Goal: Transaction & Acquisition: Purchase product/service

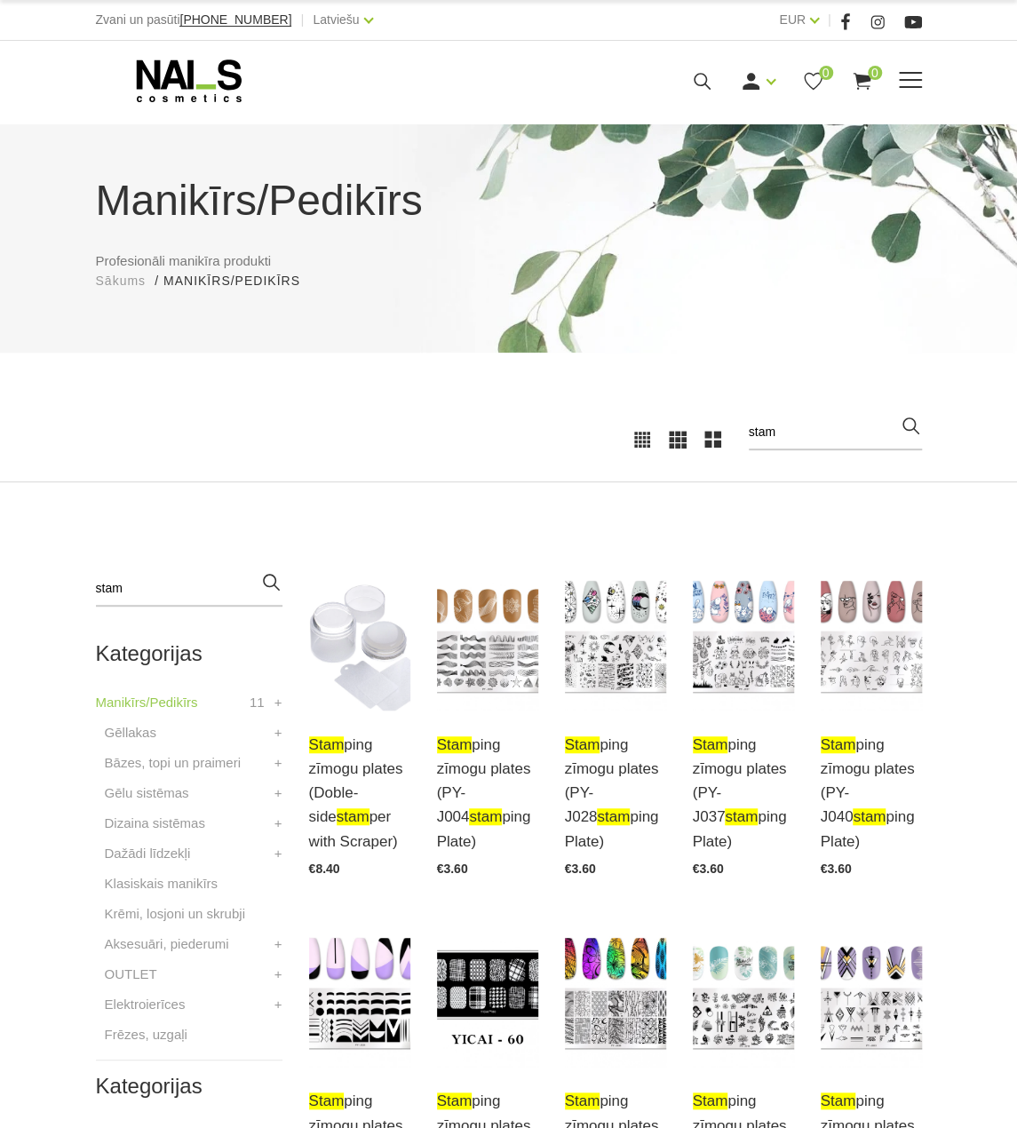
click at [199, 79] on icon at bounding box center [189, 81] width 186 height 44
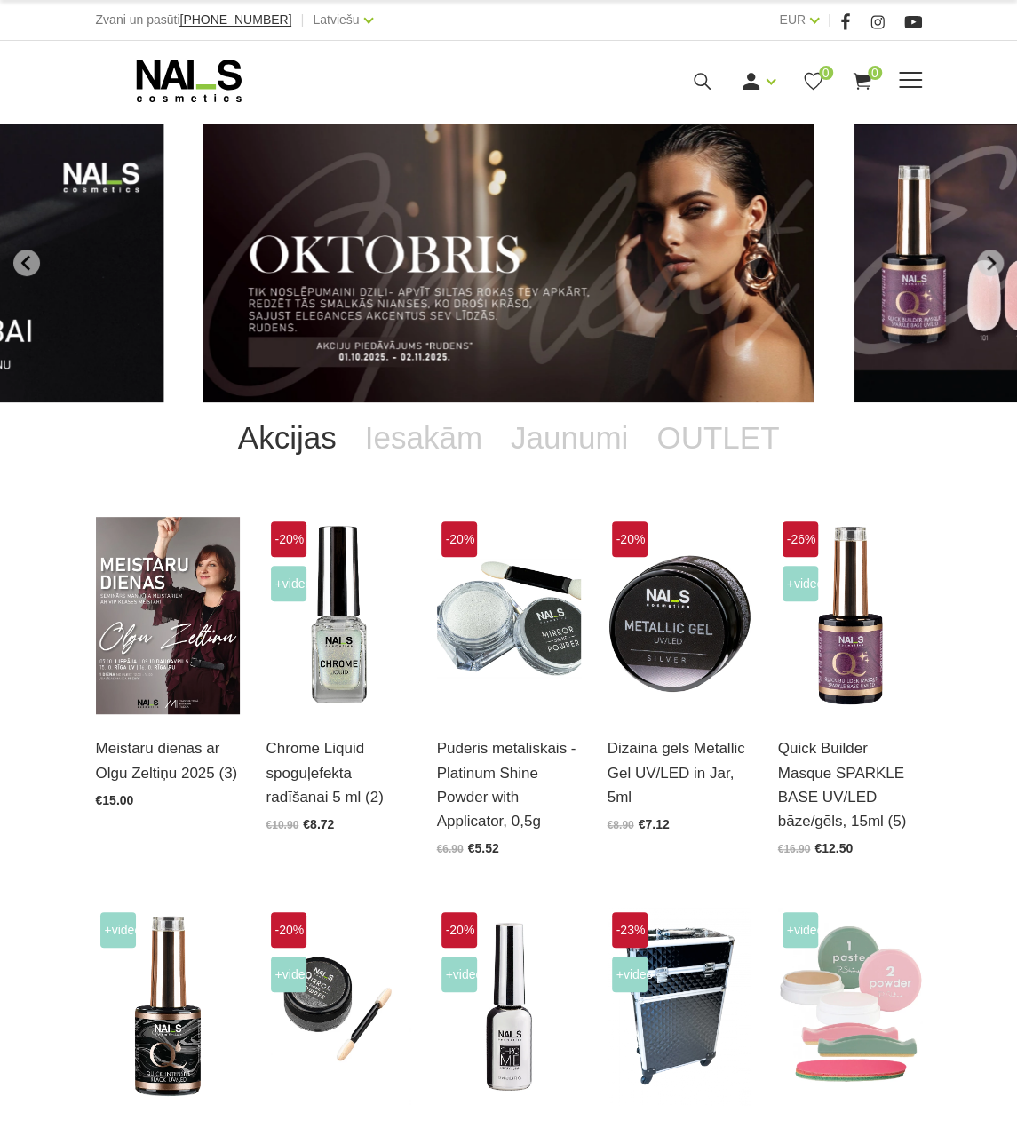
click at [701, 85] on icon at bounding box center [702, 81] width 22 height 22
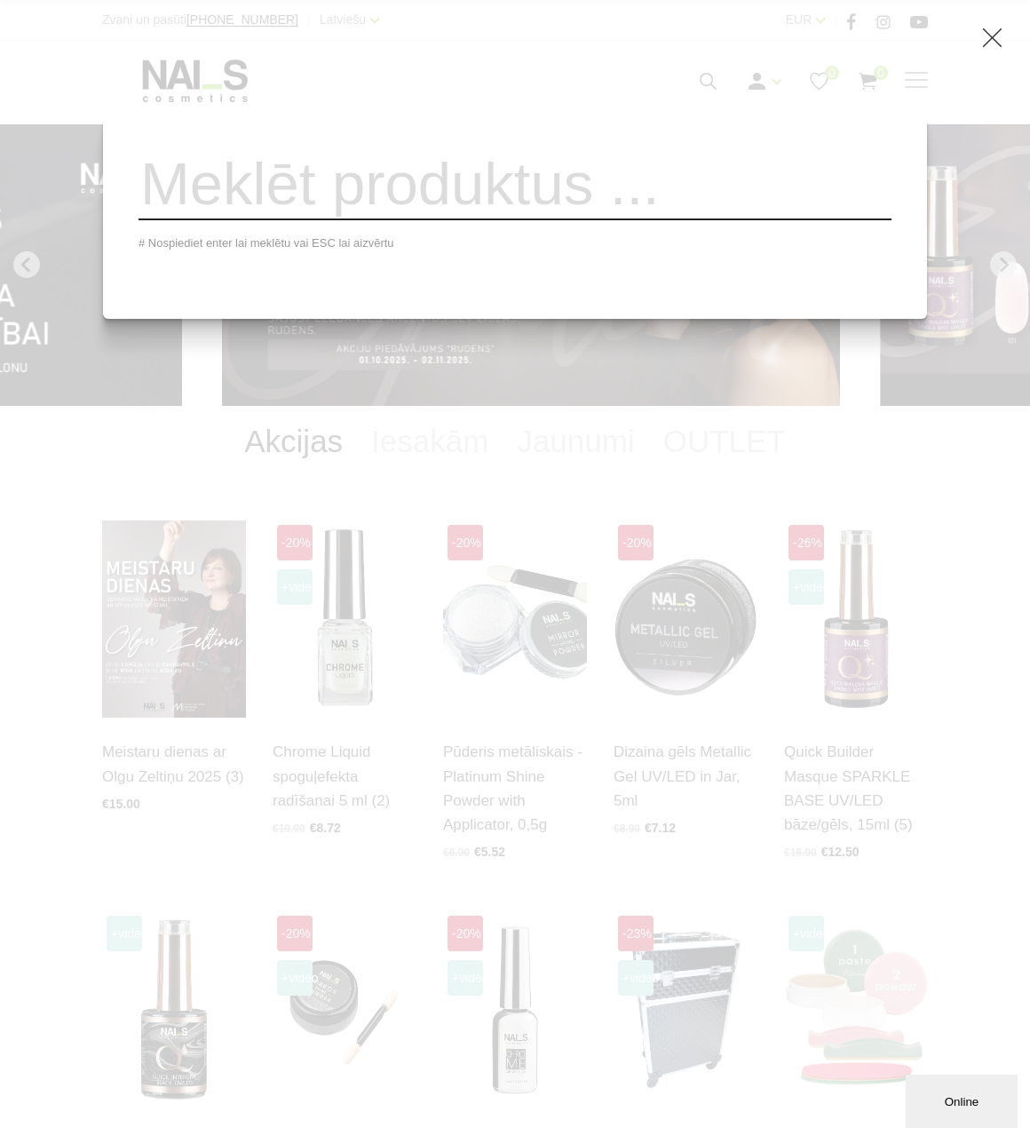
click at [662, 201] on input "search" at bounding box center [515, 184] width 753 height 72
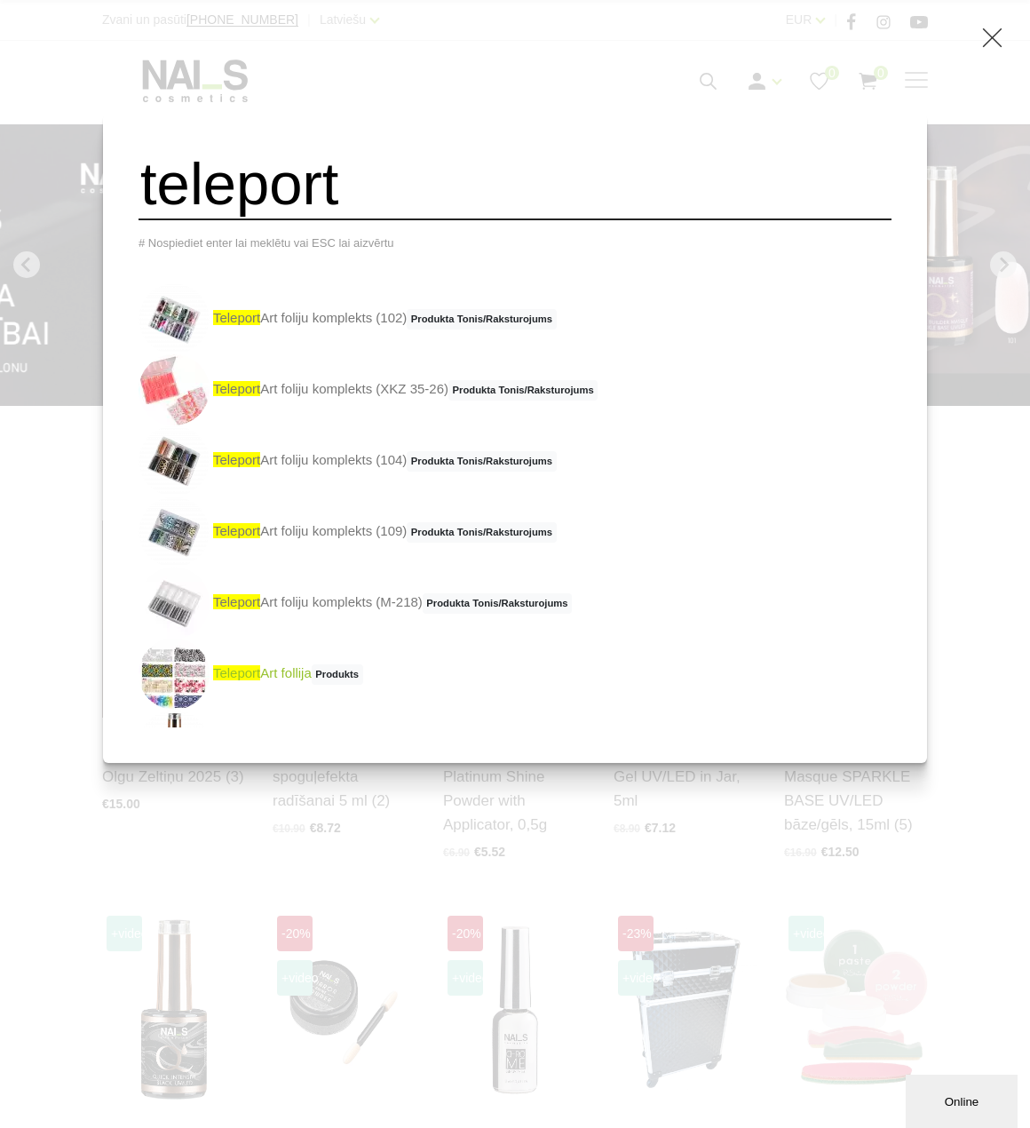
type input "teleport"
click at [323, 677] on link "teleport Art follija Produkts" at bounding box center [251, 673] width 225 height 71
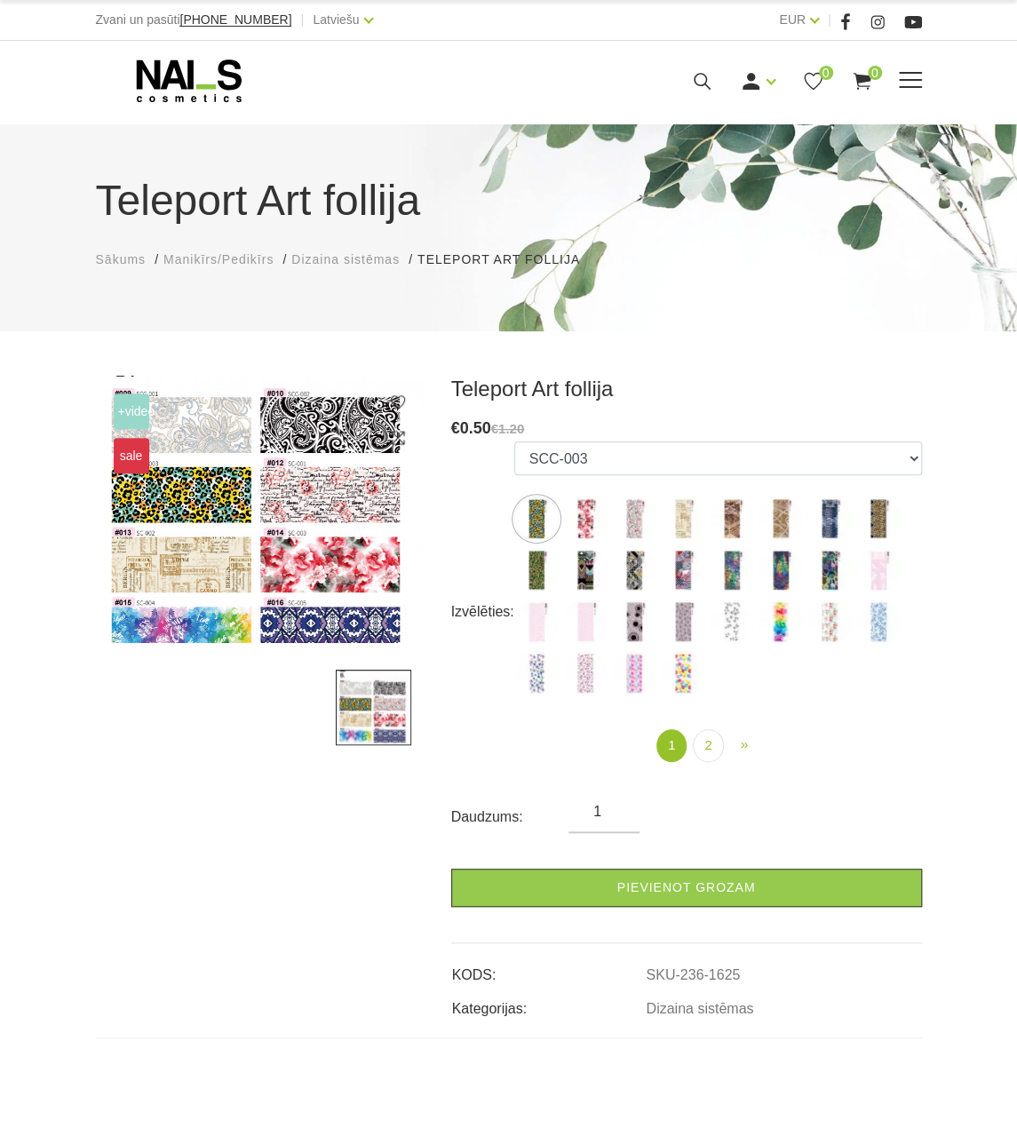
click at [698, 84] on use at bounding box center [701, 81] width 17 height 17
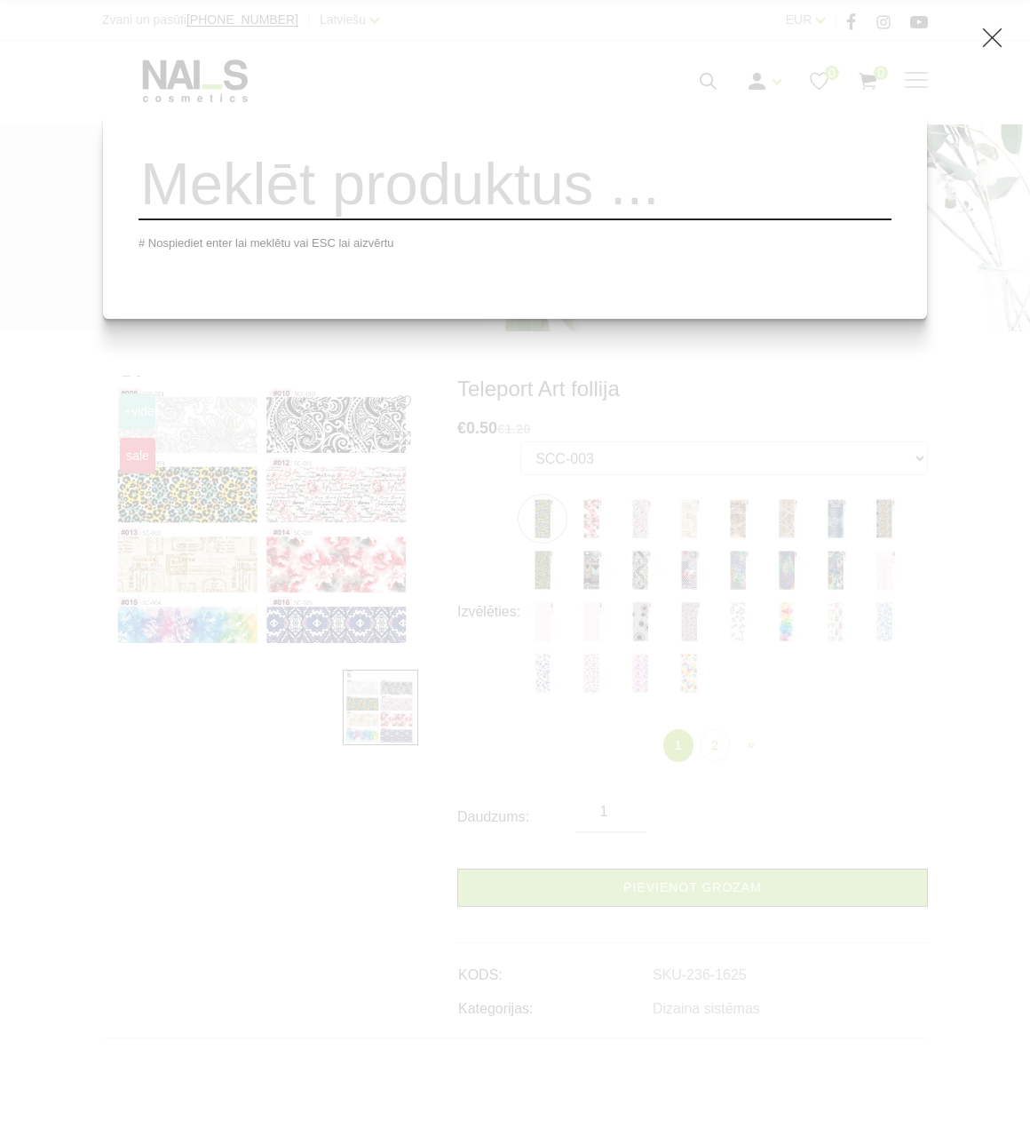
click at [504, 219] on input "search" at bounding box center [515, 184] width 753 height 72
type input "telep"
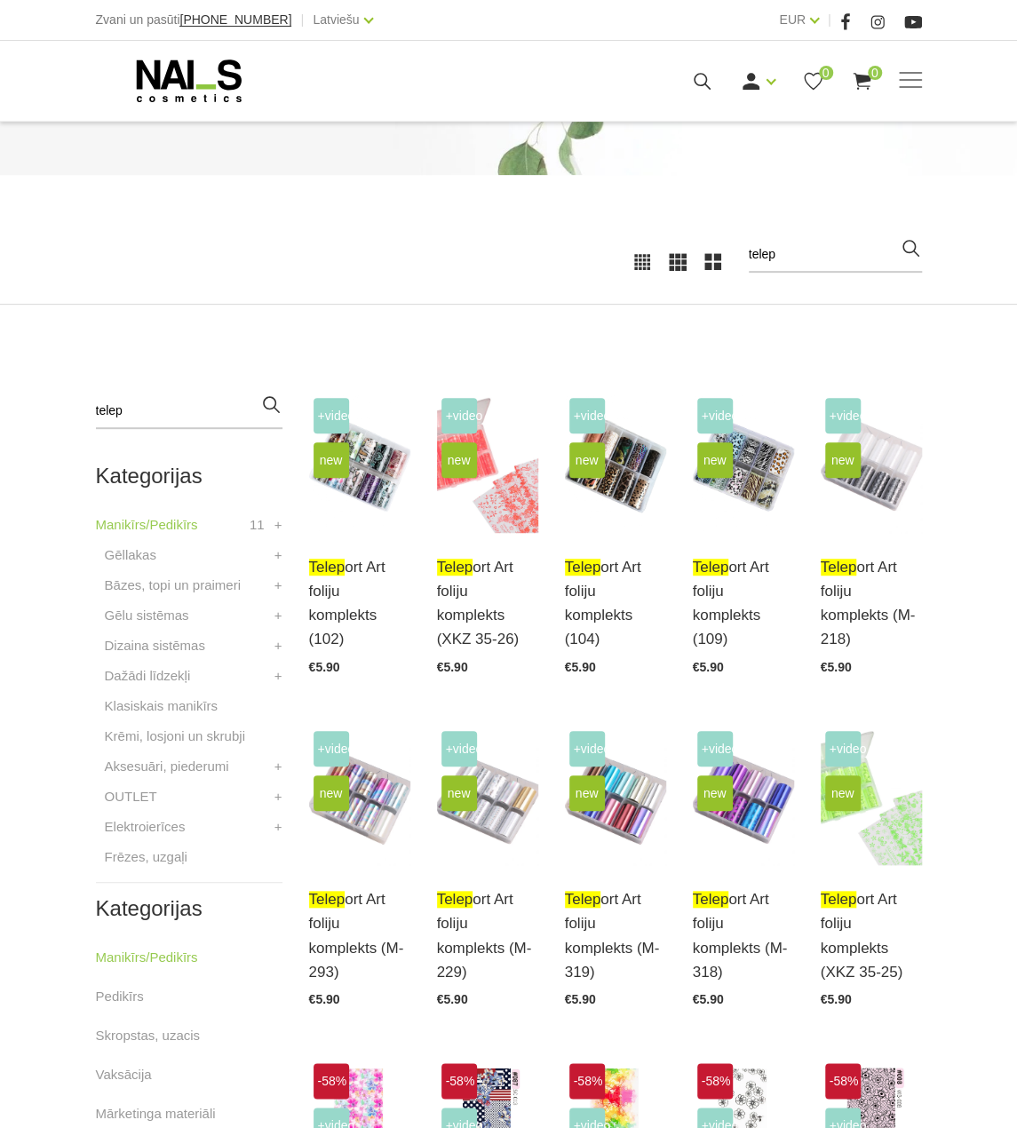
scroll to position [444, 0]
